Goal: Task Accomplishment & Management: Use online tool/utility

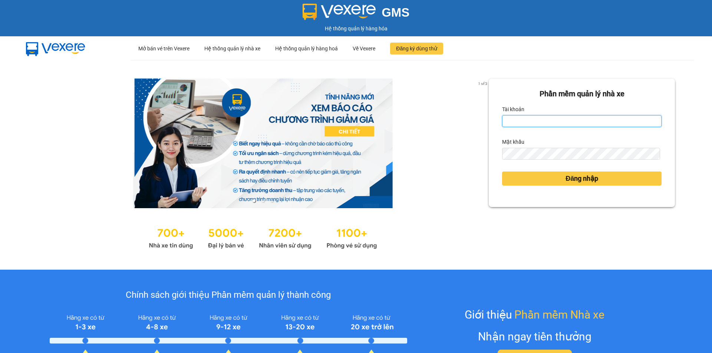
drag, startPoint x: 555, startPoint y: 120, endPoint x: 556, endPoint y: 116, distance: 3.7
click at [556, 120] on input "Tài khoản" at bounding box center [581, 121] width 159 height 12
type input "baotrung.namhailimo"
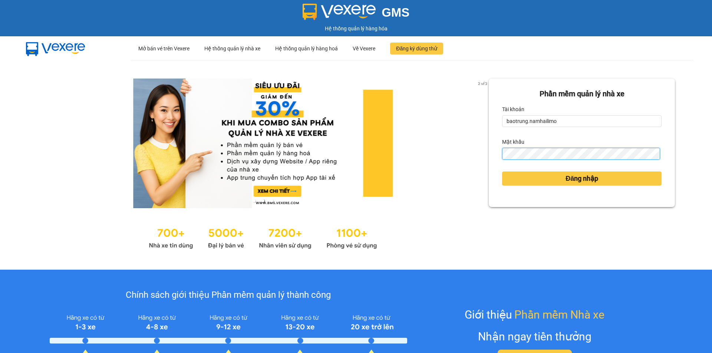
click at [502, 172] on button "Đăng nhập" at bounding box center [581, 179] width 159 height 14
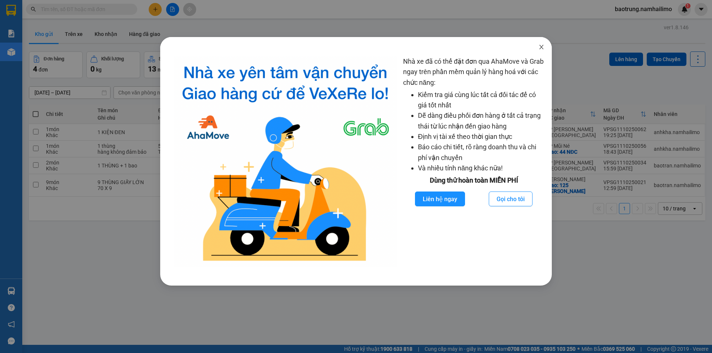
click at [542, 52] on span "Close" at bounding box center [541, 47] width 21 height 21
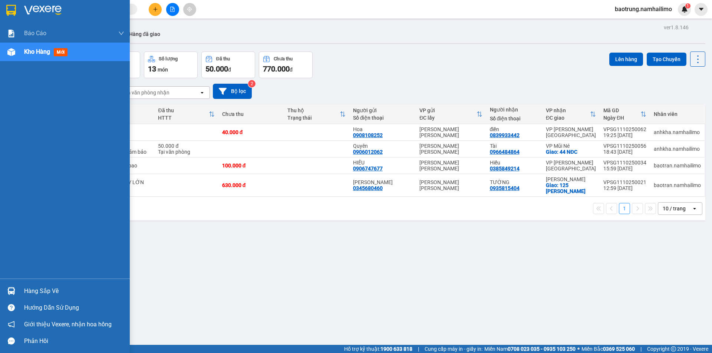
click at [41, 287] on div "Hàng sắp về" at bounding box center [74, 291] width 100 height 11
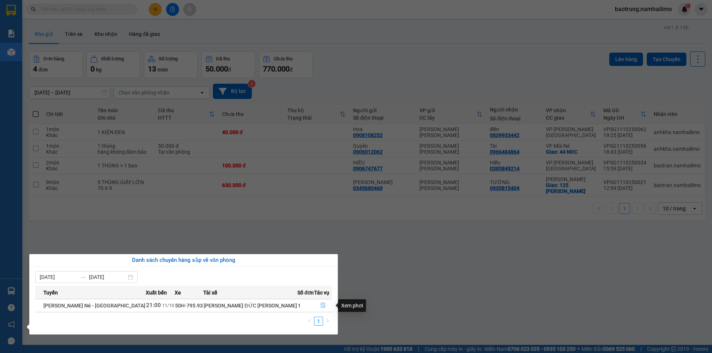
click at [321, 306] on icon "file-done" at bounding box center [322, 305] width 5 height 5
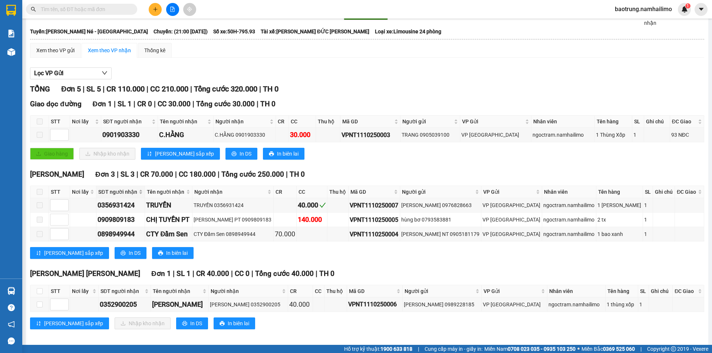
scroll to position [39, 0]
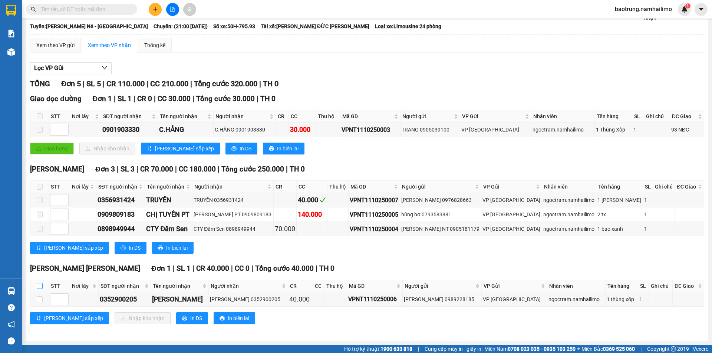
click at [39, 289] on input "checkbox" at bounding box center [40, 286] width 6 height 6
checkbox input "true"
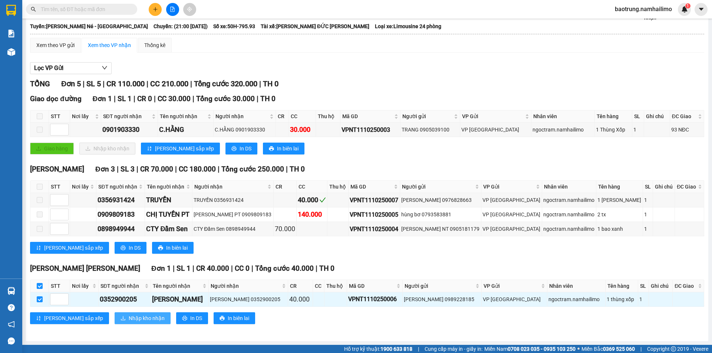
click at [129, 316] on span "Nhập kho nhận" at bounding box center [147, 318] width 36 height 8
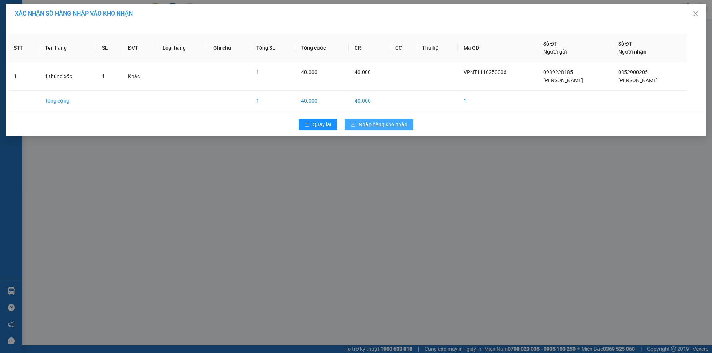
click at [381, 126] on span "Nhập hàng kho nhận" at bounding box center [382, 124] width 49 height 8
